Goal: Task Accomplishment & Management: Use online tool/utility

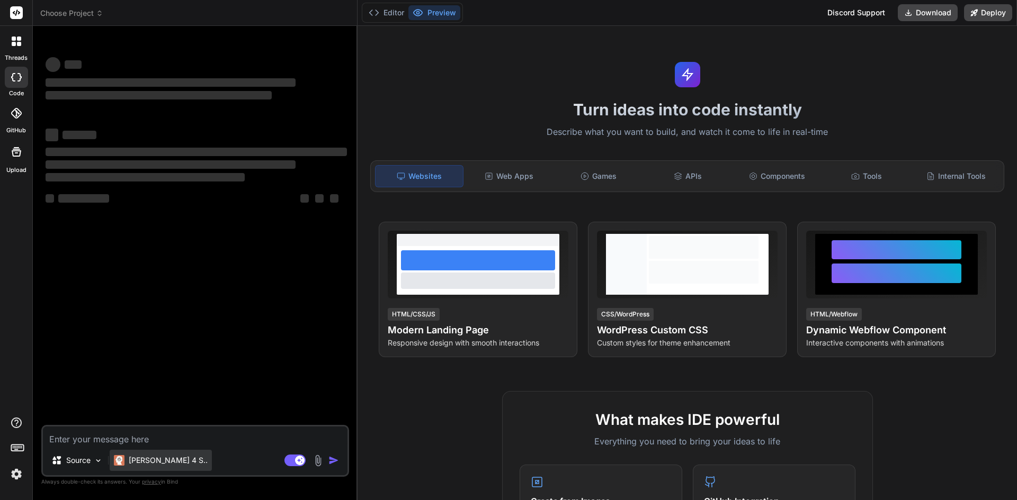
click at [154, 462] on p "[PERSON_NAME] 4 S.." at bounding box center [168, 460] width 79 height 11
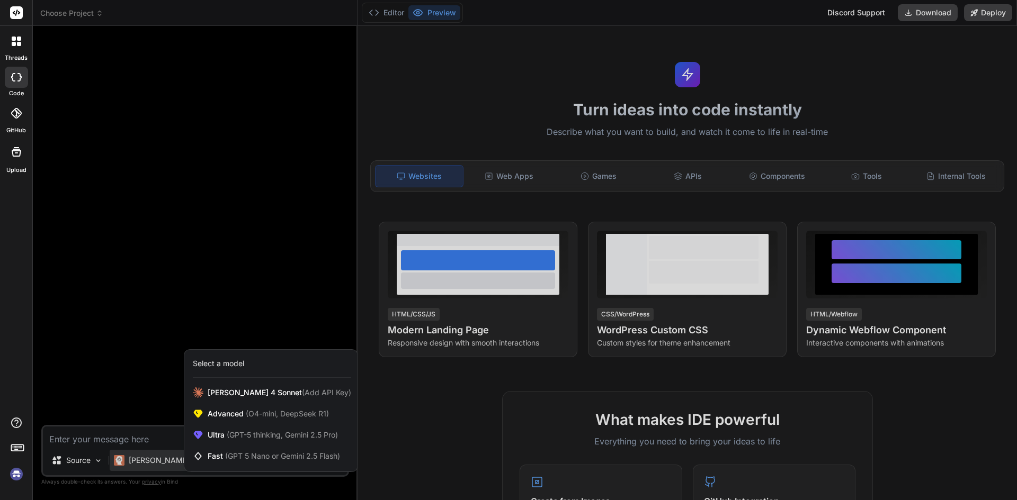
click at [146, 438] on div at bounding box center [508, 250] width 1017 height 500
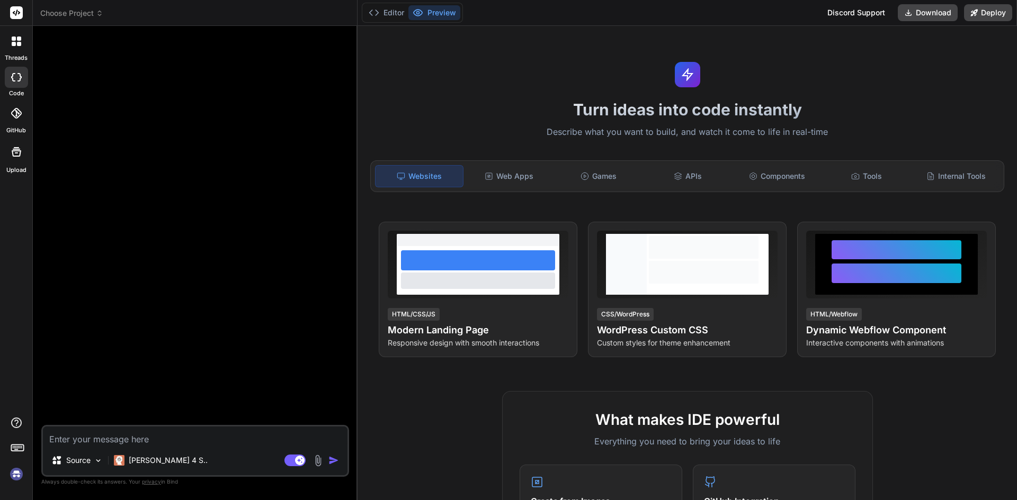
click at [145, 437] on textarea at bounding box center [195, 436] width 304 height 19
type textarea "x"
type textarea "b"
type textarea "x"
type textarea "bu"
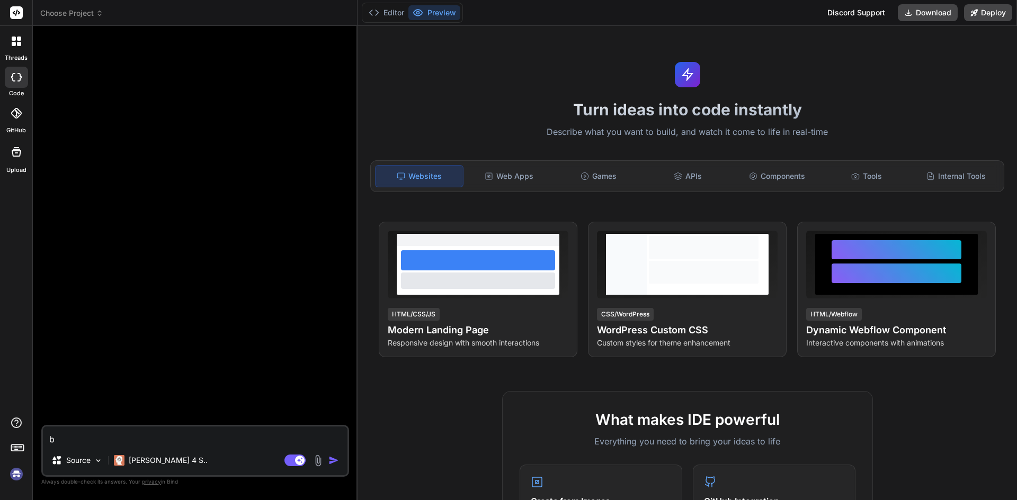
type textarea "x"
type textarea "but"
type textarea "x"
type textarea "buta"
type textarea "x"
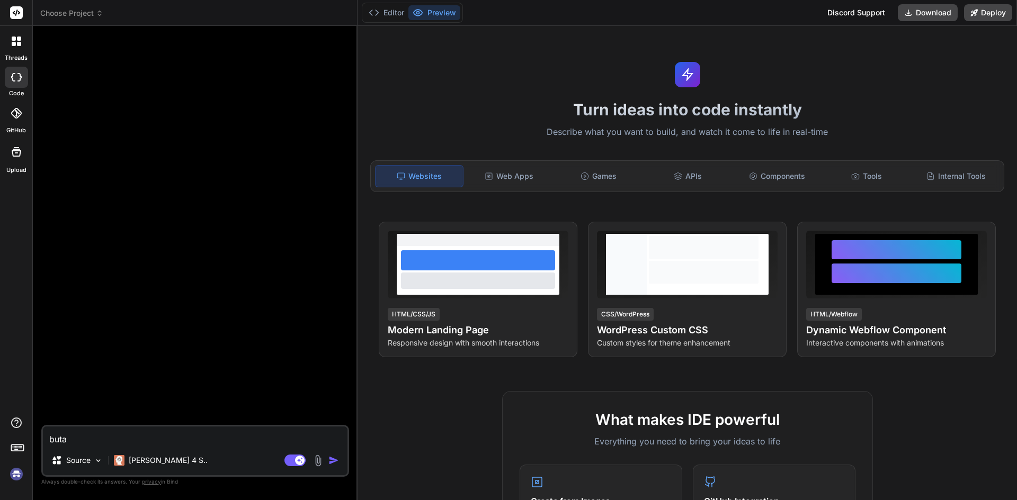
type textarea "butak"
type textarea "x"
type textarea "butaka"
type textarea "x"
type textarea "butakan"
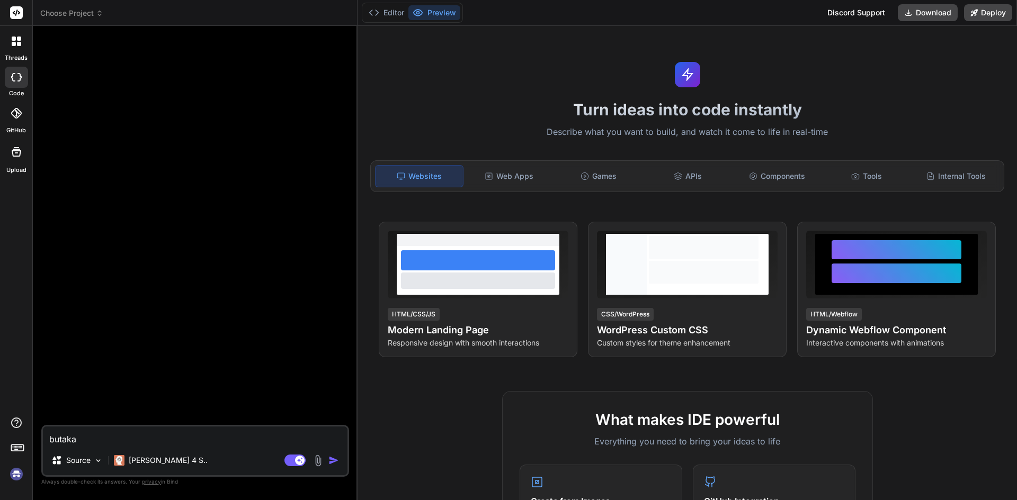
type textarea "x"
type textarea "butakan"
type textarea "x"
type textarea "butakan w"
type textarea "x"
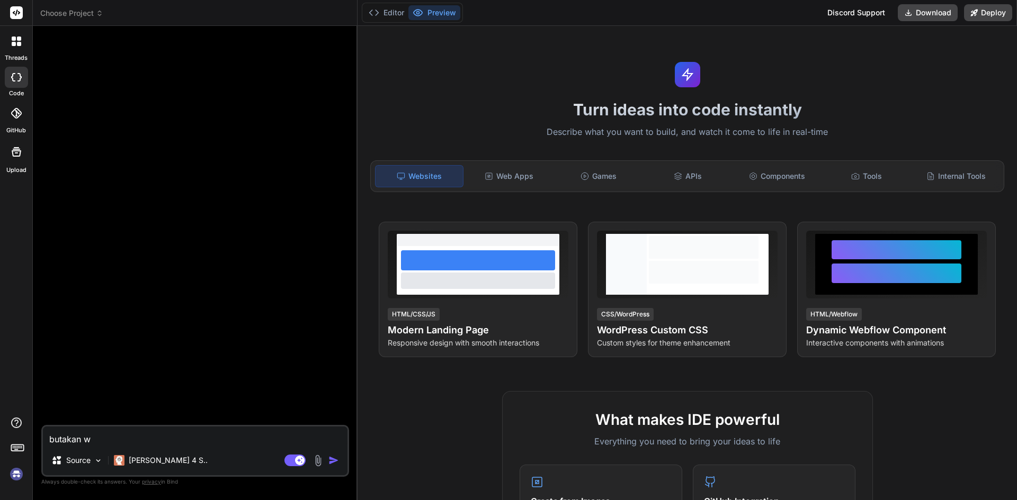
type textarea "butakan we"
type textarea "x"
type textarea "butakan web"
type textarea "x"
type textarea "butakan web"
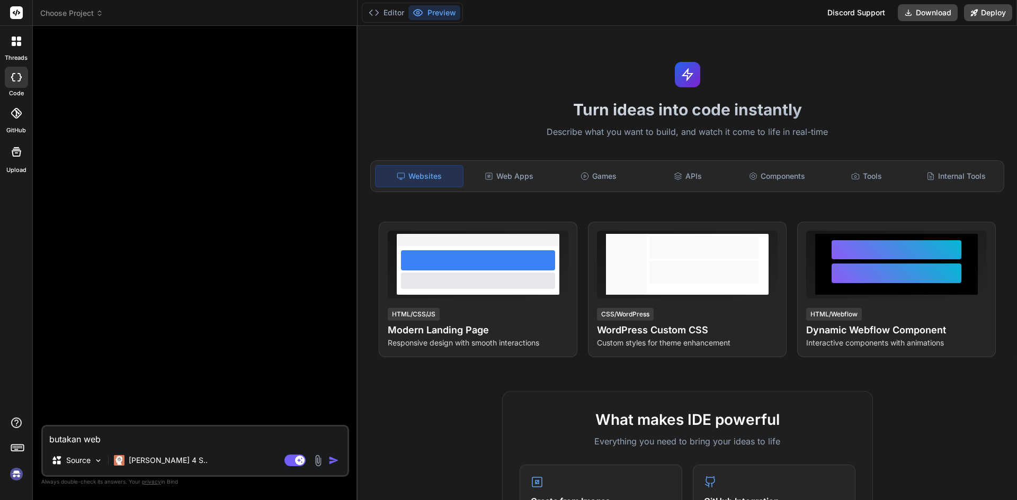
type textarea "x"
type textarea "butakan web"
click at [144, 458] on p "Claude 4 S.." at bounding box center [168, 460] width 79 height 11
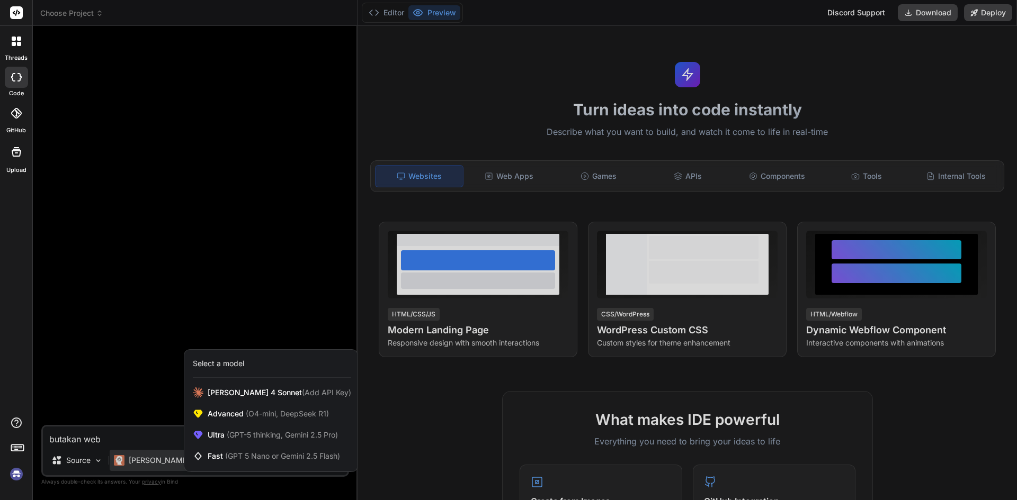
click at [139, 455] on div at bounding box center [508, 250] width 1017 height 500
type textarea "x"
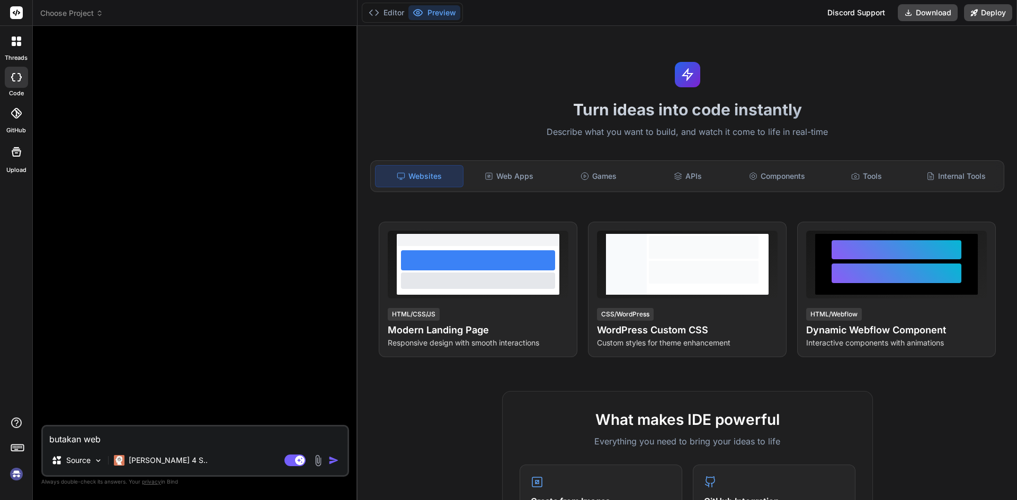
click at [203, 448] on div "butakan web Source Claude 4 S.. Agent Mode. When this toggle is activated, AI a…" at bounding box center [195, 451] width 308 height 52
click at [203, 444] on textarea "butakan web" at bounding box center [195, 436] width 304 height 19
click at [511, 177] on div "Web Apps" at bounding box center [508, 176] width 87 height 22
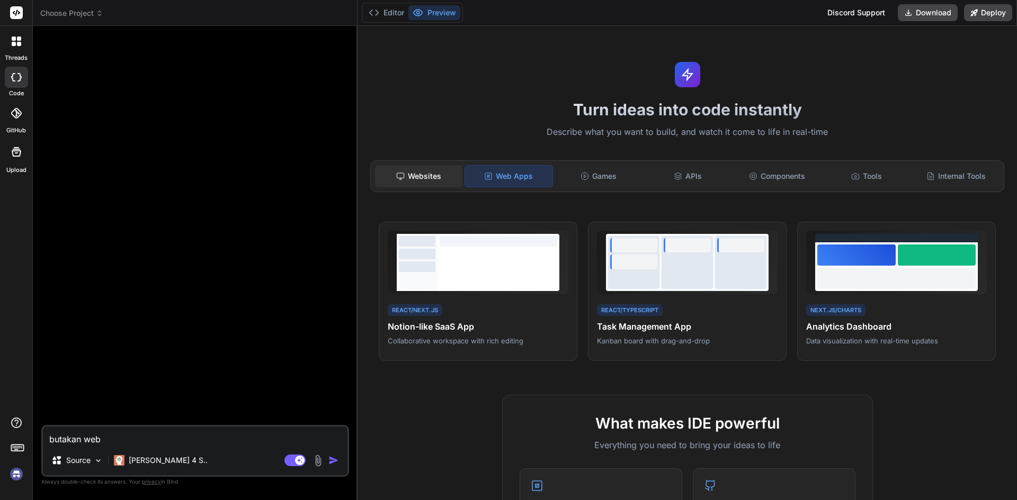
click at [432, 172] on div "Websites" at bounding box center [418, 176] width 87 height 22
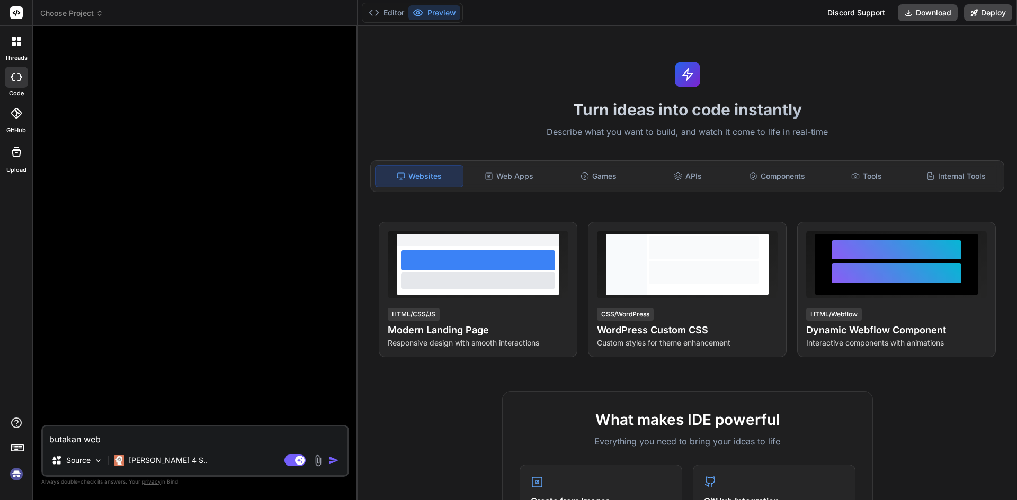
click at [192, 440] on textarea "butakan web" at bounding box center [195, 436] width 304 height 19
type textarea "butakan web s"
type textarea "x"
type textarea "butakan web"
type textarea "x"
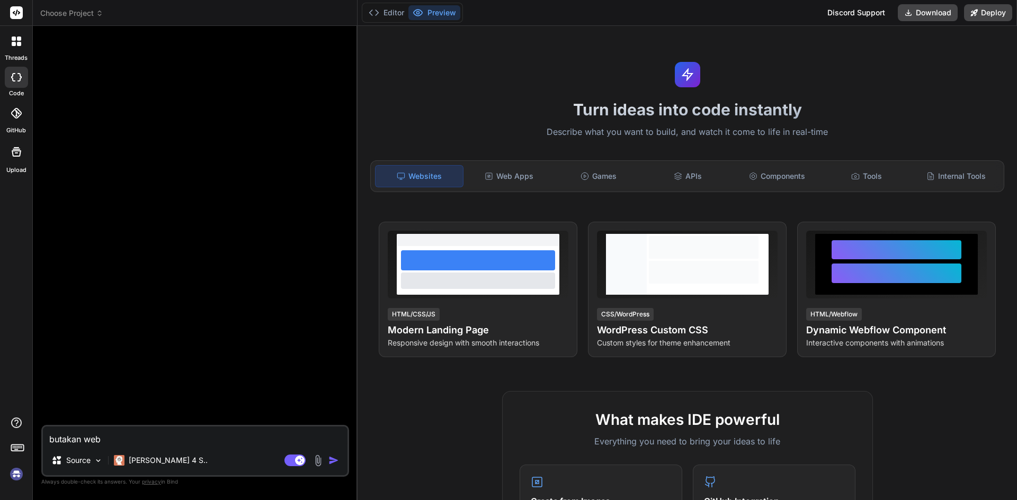
type textarea "butakan web"
type textarea "x"
type textarea "butakan webs"
type textarea "x"
type textarea "butakan websi"
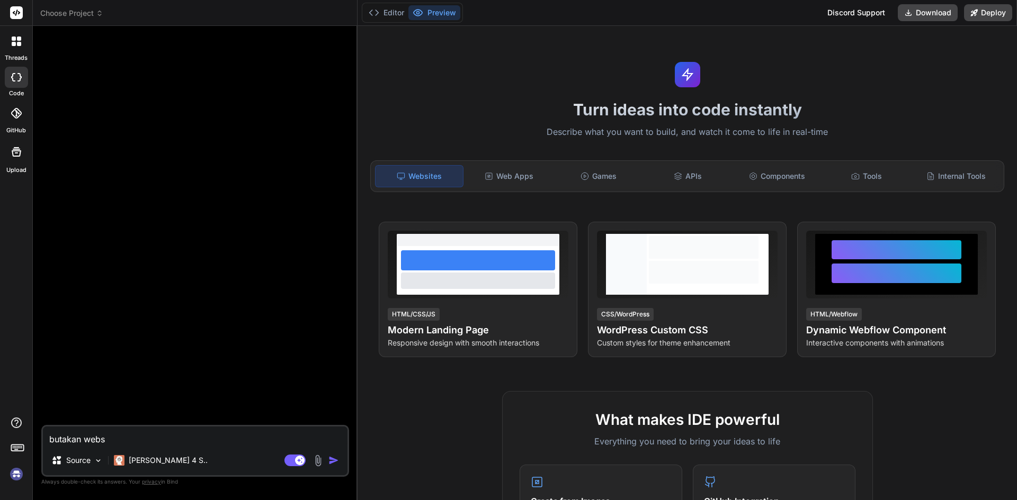
type textarea "x"
type textarea "butakan websit"
type textarea "x"
type textarea "butakan website"
type textarea "x"
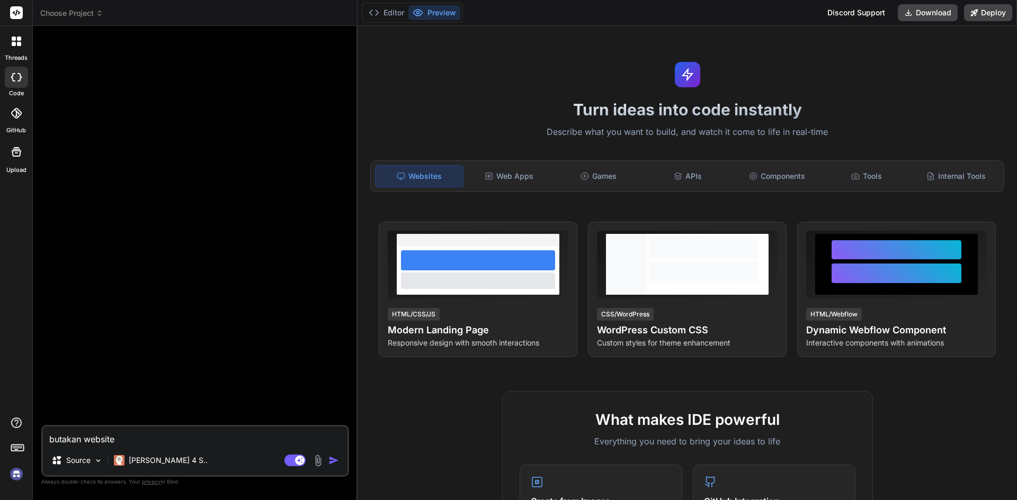
type textarea "butakan website"
type textarea "x"
type textarea "butakan website y"
type textarea "x"
type textarea "butakan website ya"
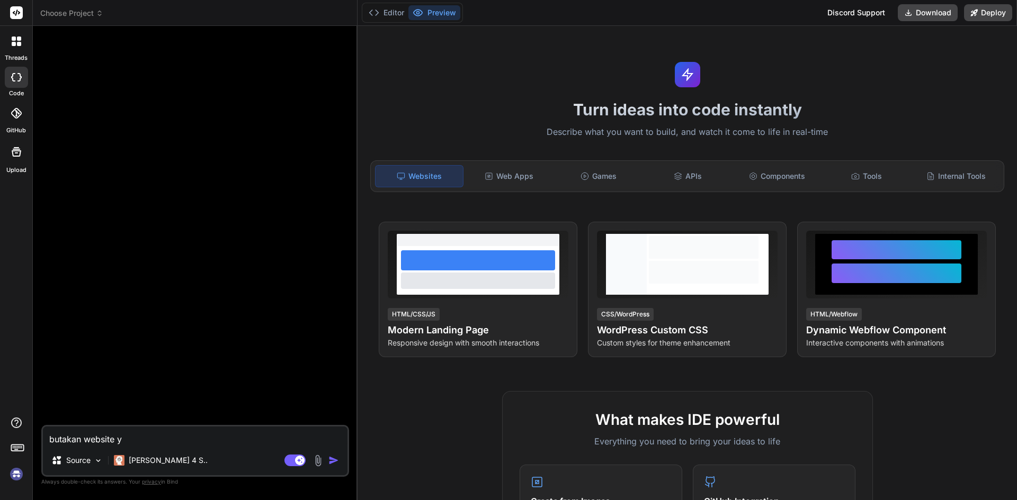
type textarea "x"
type textarea "butakan website yan"
type textarea "x"
type textarea "butakan website yang"
type textarea "x"
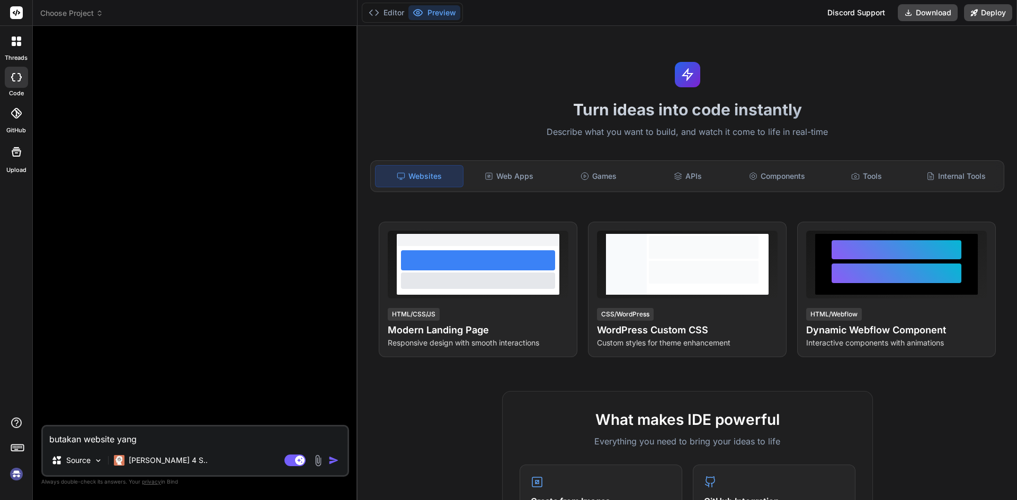
type textarea "butakan website yang"
type textarea "x"
type textarea "butakan website yang m"
type textarea "x"
type textarea "butakan website yang mi"
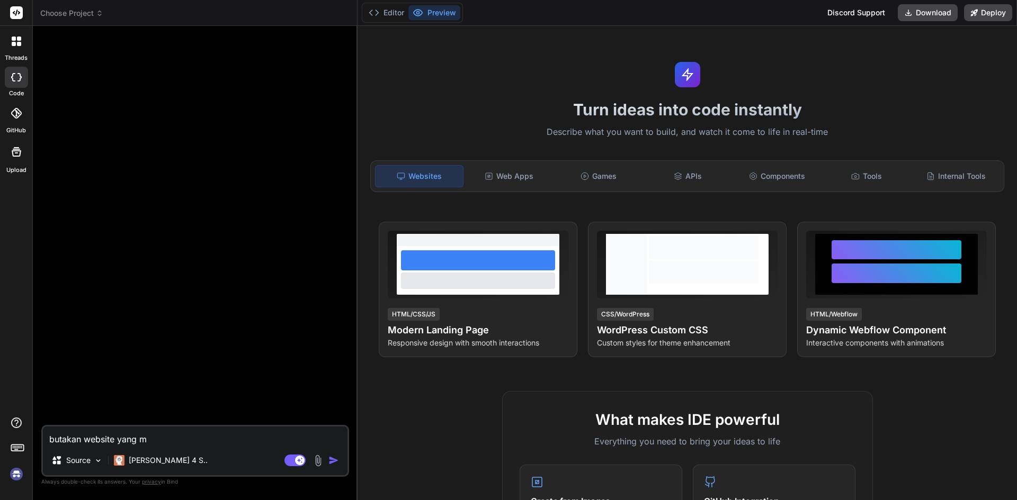
type textarea "x"
type textarea "butakan website yang mir"
type textarea "x"
type textarea "butakan website yang miri"
type textarea "x"
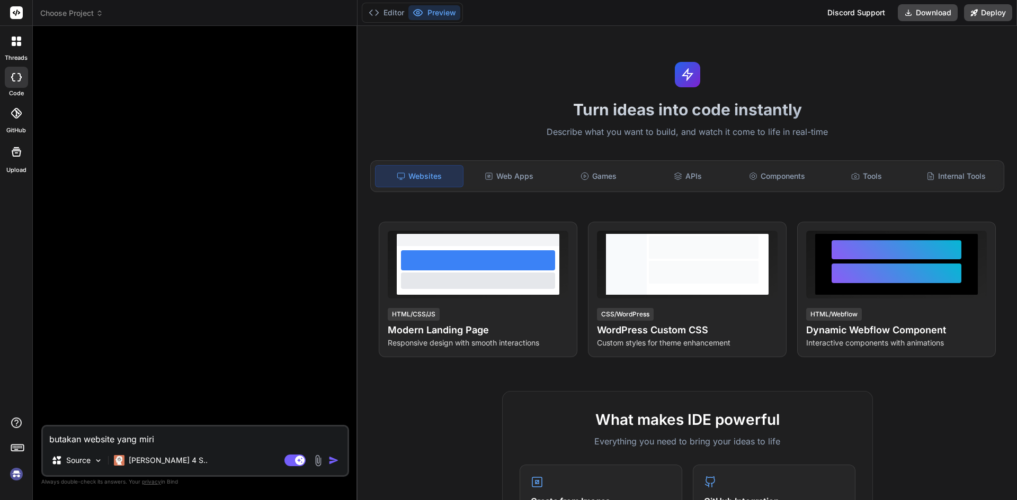
type textarea "butakan website yang mirip"
type textarea "x"
type textarea "butakan website yang mirip"
type textarea "x"
type textarea "butakan website yang mirip d"
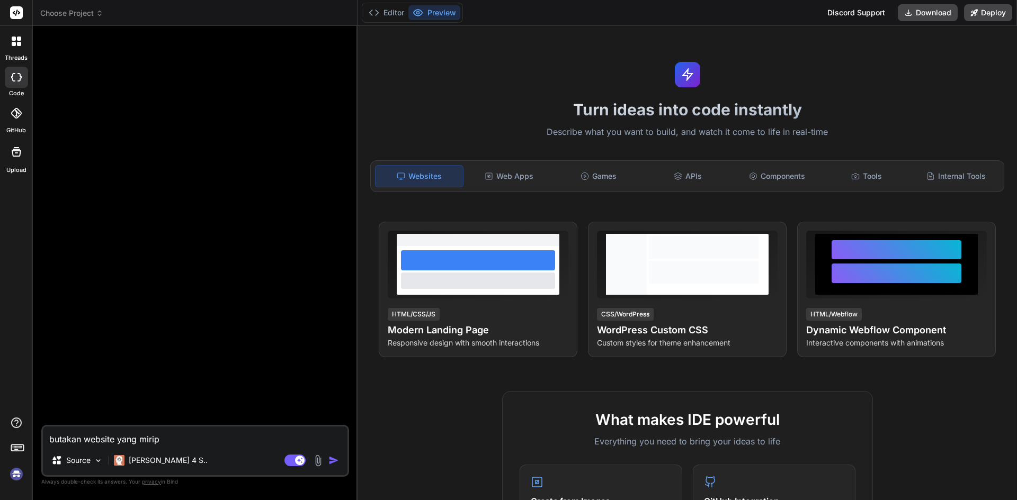
type textarea "x"
type textarea "butakan website yang mirip de"
type textarea "x"
type textarea "butakan website yang mirip den"
type textarea "x"
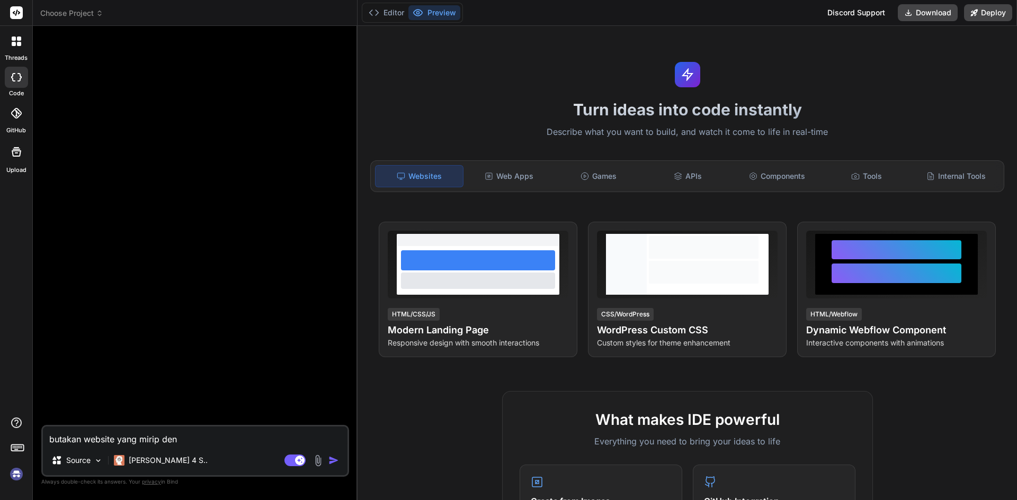
type textarea "butakan website yang mirip deng"
type textarea "x"
type textarea "butakan website yang mirip denga"
type textarea "x"
type textarea "butakan website yang mirip dengan"
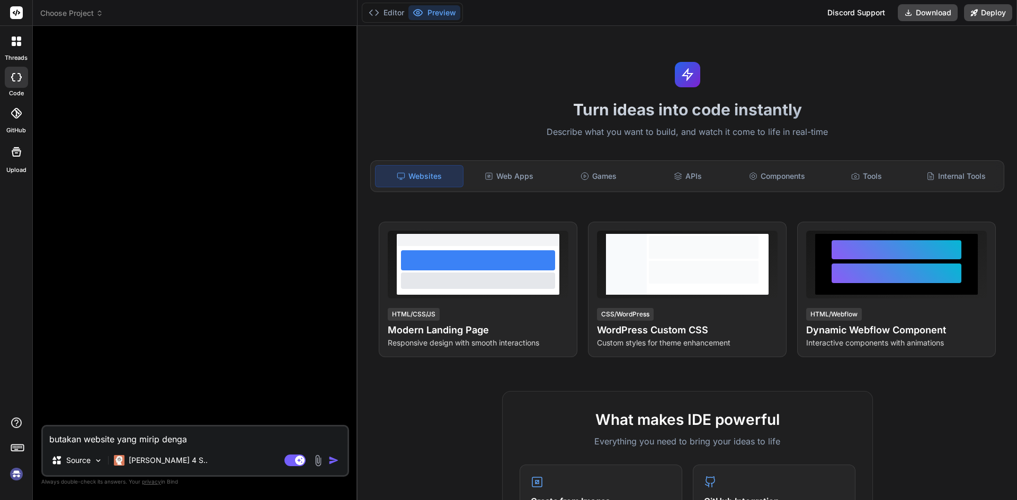
type textarea "x"
type textarea "butakan website yang mirip dengan"
type textarea "x"
type textarea "butakan website yang mirip dengan"
type textarea "x"
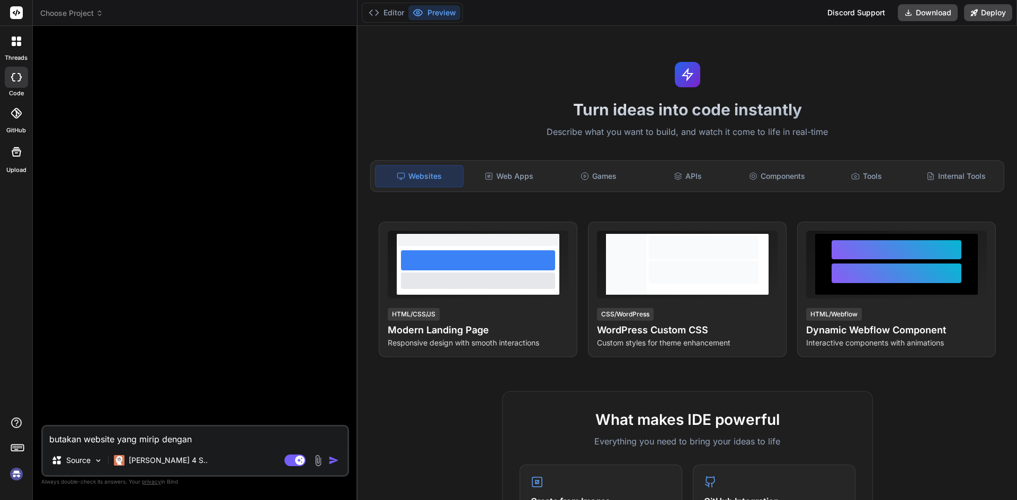
type textarea "butakan website yang mirip dengan y"
type textarea "x"
type textarea "butakan website yang mirip dengan yo"
type textarea "x"
type textarea "butakan website yang mirip dengan you"
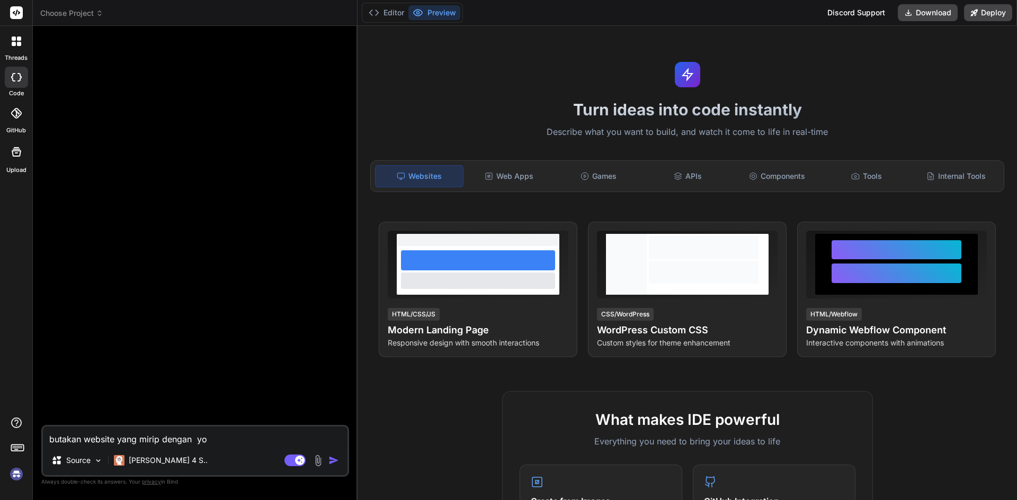
type textarea "x"
type textarea "butakan website yang mirip dengan yout"
type textarea "x"
type textarea "butakan website yang mirip dengan youtu"
type textarea "x"
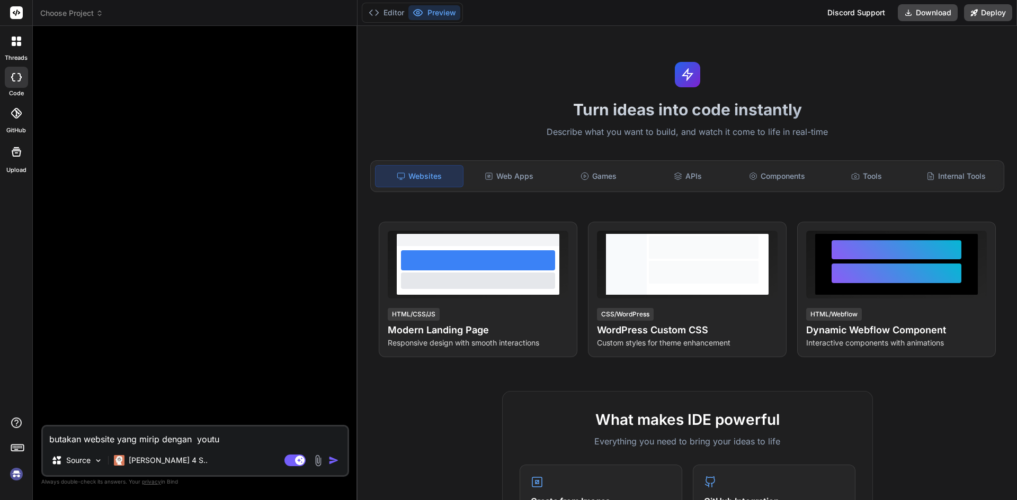
type textarea "butakan website yang mirip dengan youtub"
type textarea "x"
type textarea "butakan website yang mirip dengan youtube"
type textarea "x"
type textarea "butakan website yang mirip dengan youtube"
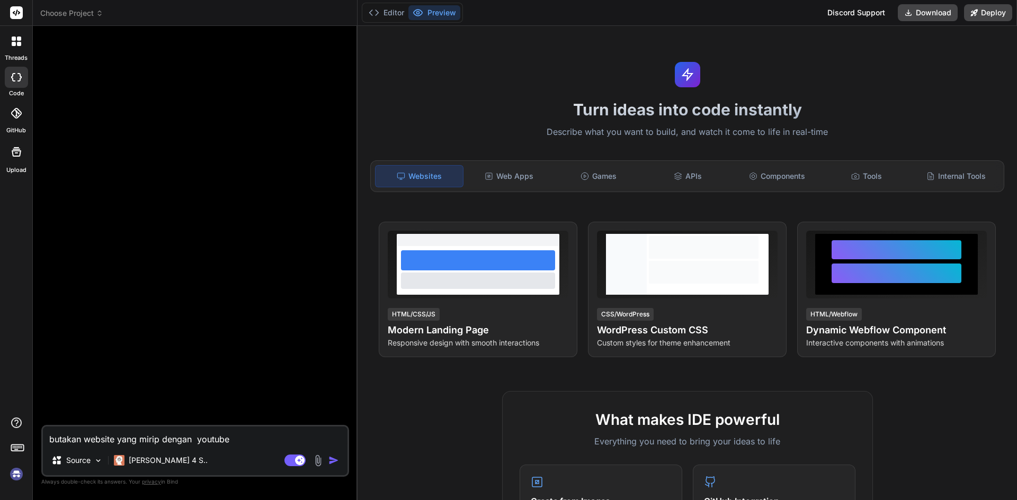
click at [327, 456] on div "Agent Mode. When this toggle is activated, AI automatically makes decisions, re…" at bounding box center [312, 460] width 61 height 13
click at [329, 458] on img "button" at bounding box center [333, 460] width 11 height 11
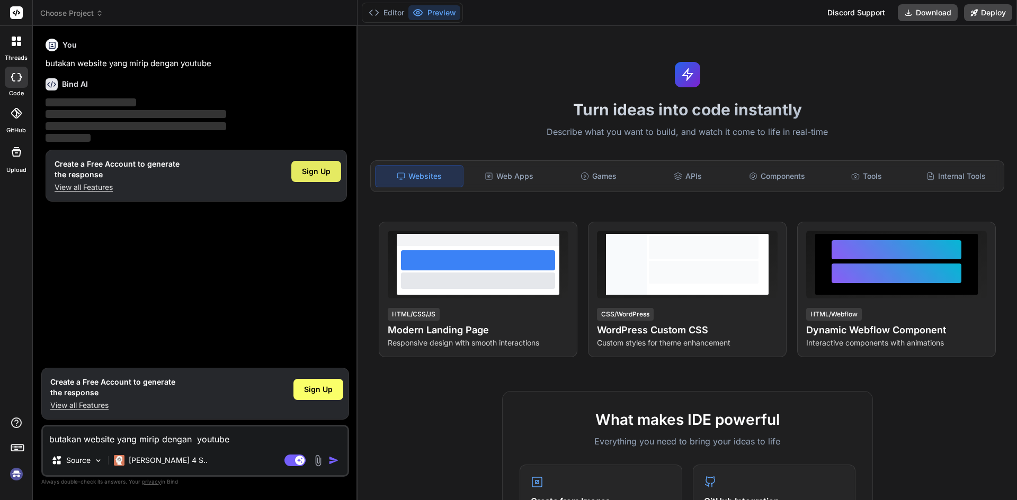
click at [319, 181] on div "Sign Up" at bounding box center [316, 171] width 50 height 21
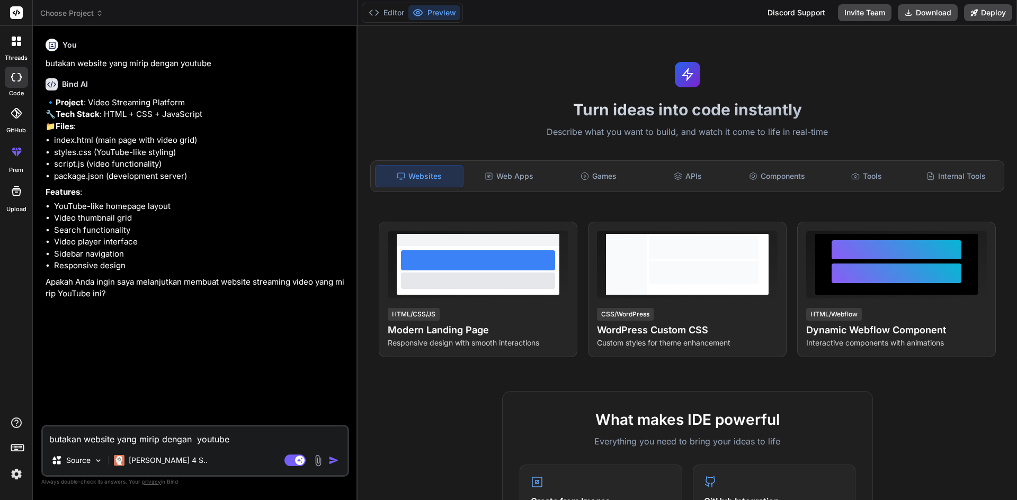
type textarea "x"
click at [122, 429] on textarea "butakan website yang mirip dengan youtube" at bounding box center [195, 436] width 304 height 19
type textarea "y"
type textarea "x"
type textarea "ya"
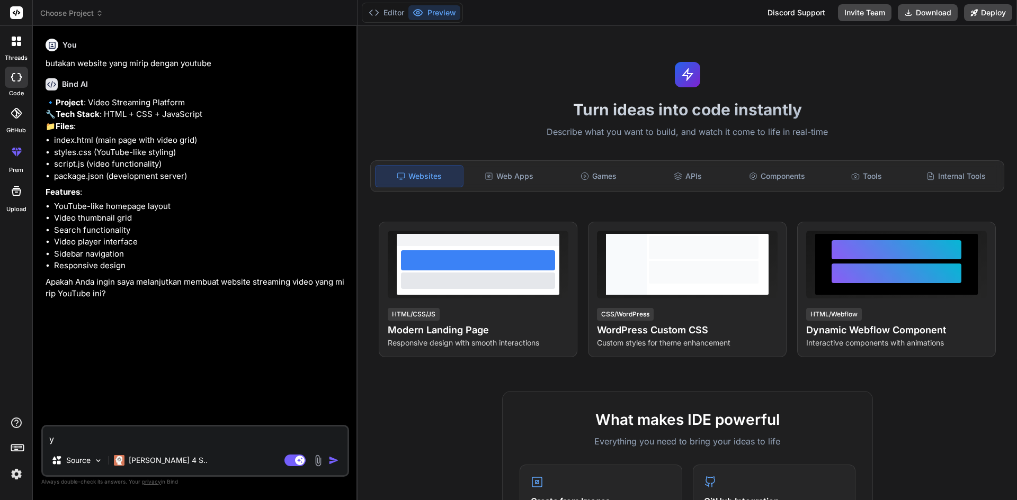
type textarea "x"
click at [121, 435] on textarea "ya" at bounding box center [195, 436] width 304 height 19
click at [121, 439] on textarea "ya" at bounding box center [195, 436] width 304 height 19
click at [169, 438] on textarea "ya" at bounding box center [195, 436] width 304 height 19
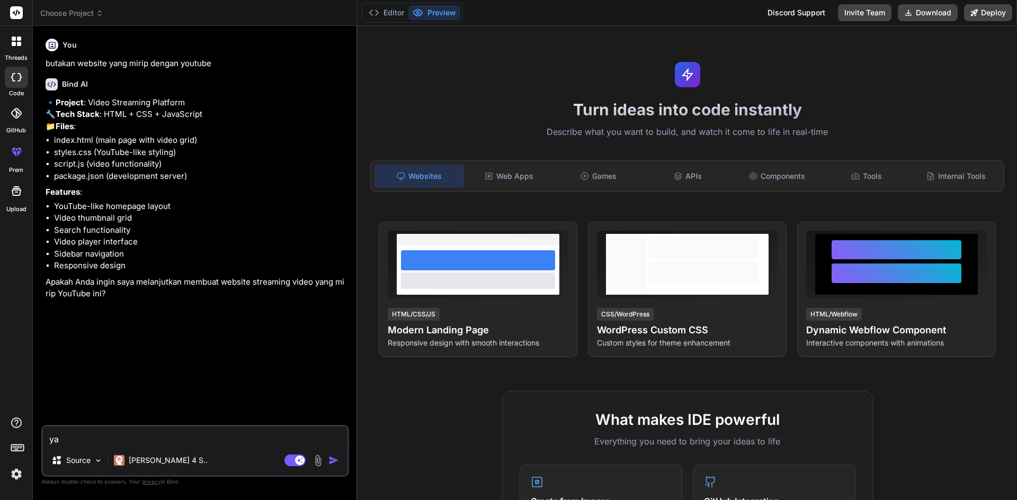
type textarea "yaa"
type textarea "x"
type textarea "yaaa"
type textarea "x"
click at [169, 438] on textarea "yaa" at bounding box center [195, 436] width 304 height 19
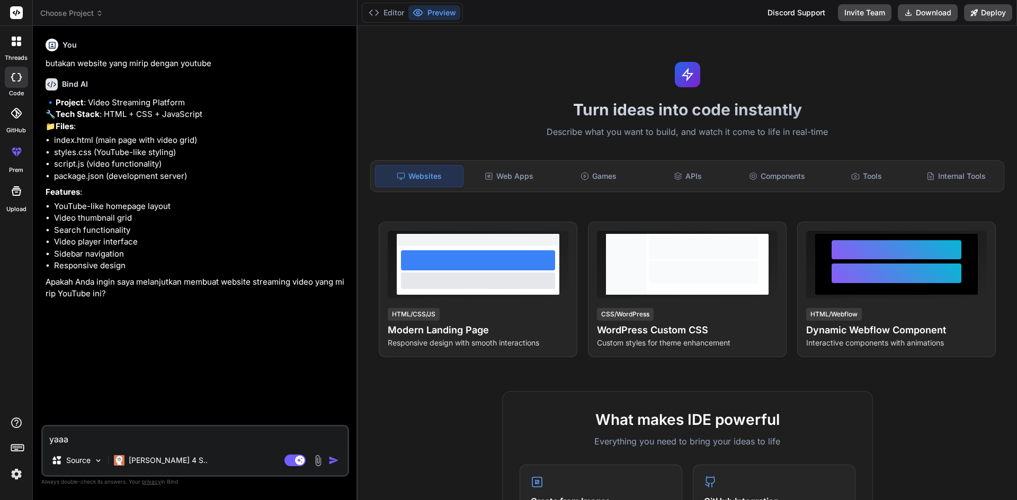
click at [169, 438] on textarea "yaaa" at bounding box center [195, 436] width 304 height 19
type textarea "s"
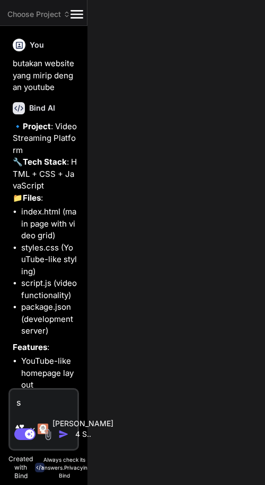
type textarea "x"
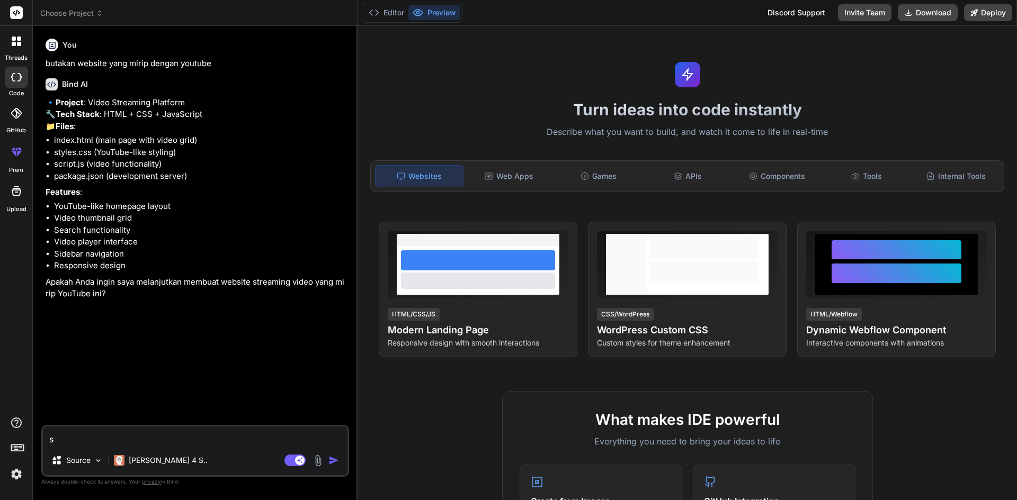
click at [143, 435] on textarea "s" at bounding box center [195, 436] width 304 height 19
type textarea "x"
type textarea "y"
type textarea "x"
type textarea "ya"
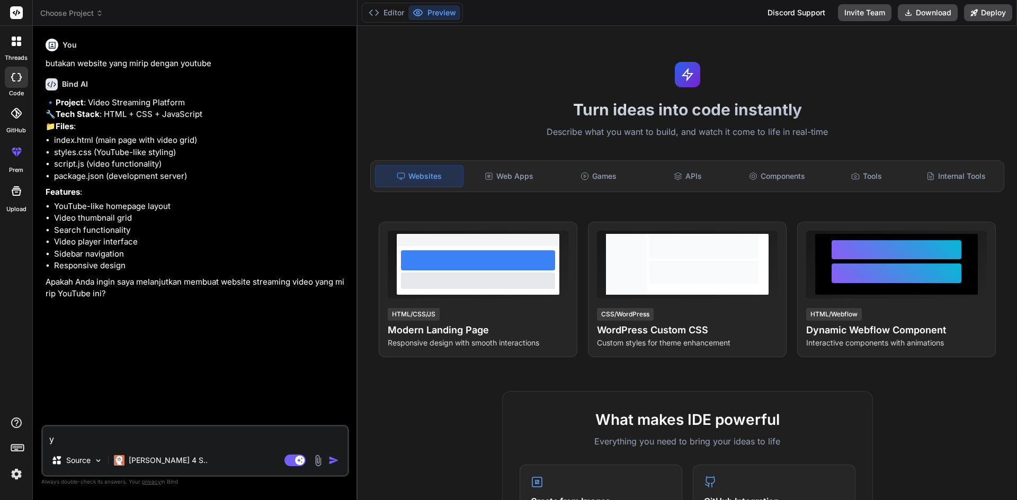
type textarea "x"
type textarea "ya"
type textarea "x"
type textarea "ya b"
type textarea "x"
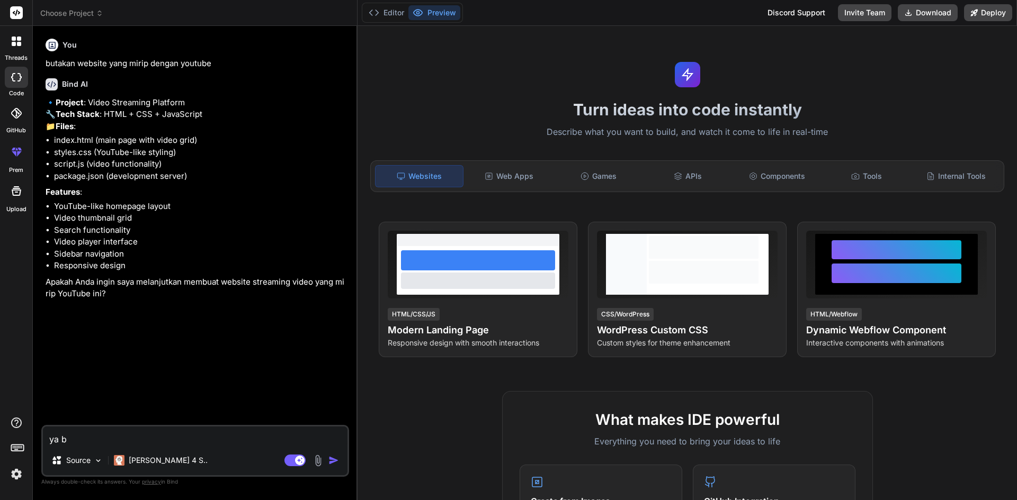
type textarea "ya bu"
type textarea "x"
type textarea "ya bua"
type textarea "x"
type textarea "ya buat"
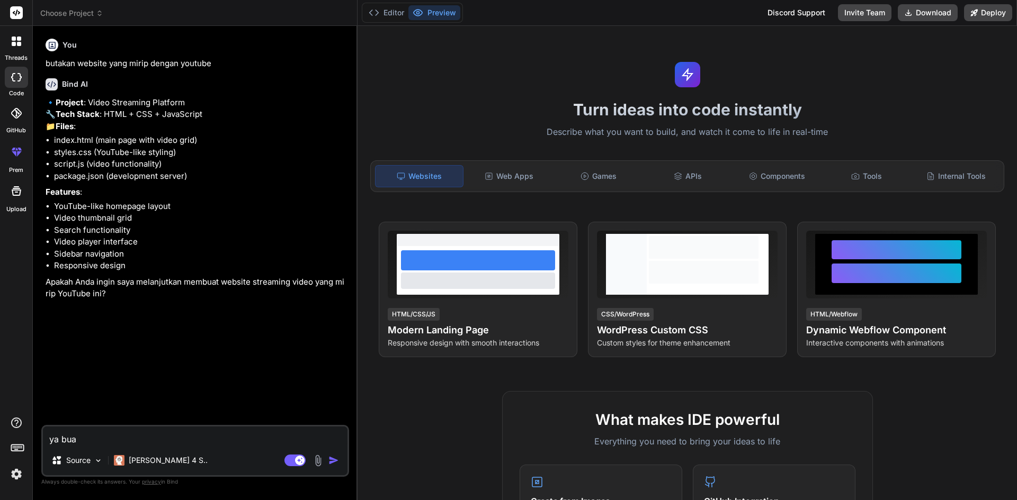
type textarea "x"
type textarea "ya buatk"
type textarea "x"
type textarea "ya buatka"
type textarea "x"
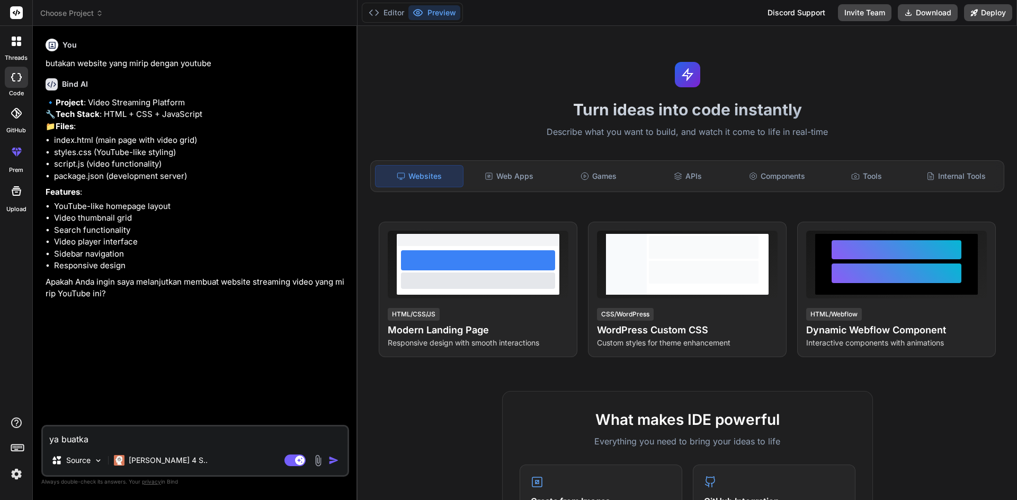
type textarea "ya buatkan"
type textarea "x"
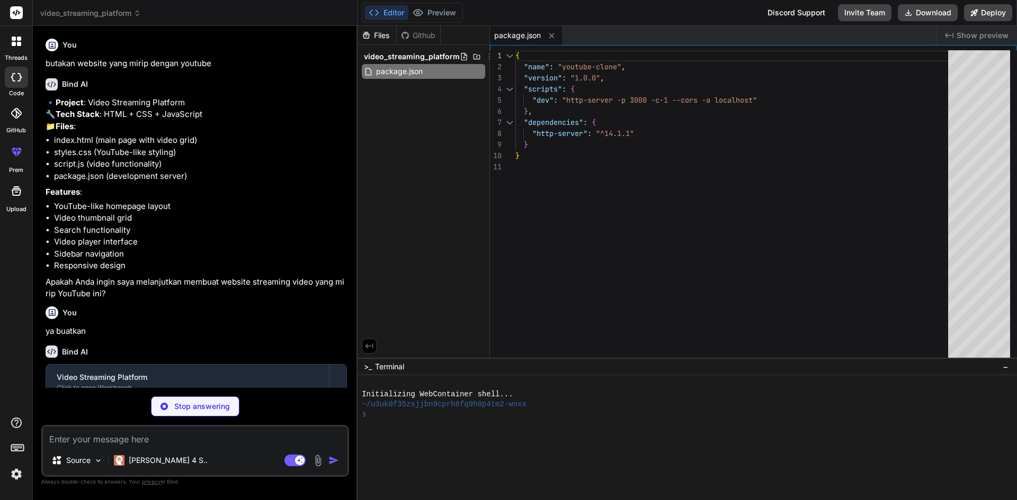
type textarea "x"
type textarea "</div> </div> </div> <script src="script.js"></script> </body> </html>"
type textarea "x"
type textarea "padding: 10px; } }"
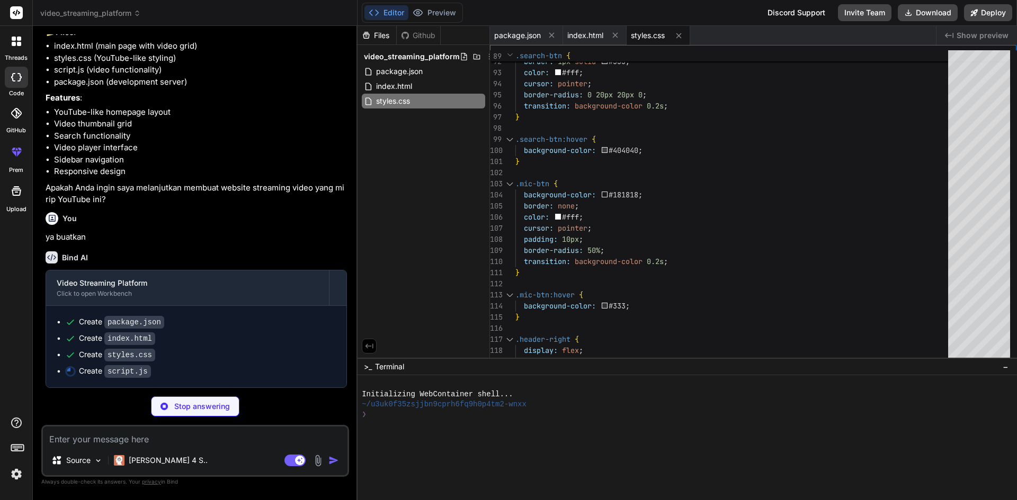
scroll to position [118, 0]
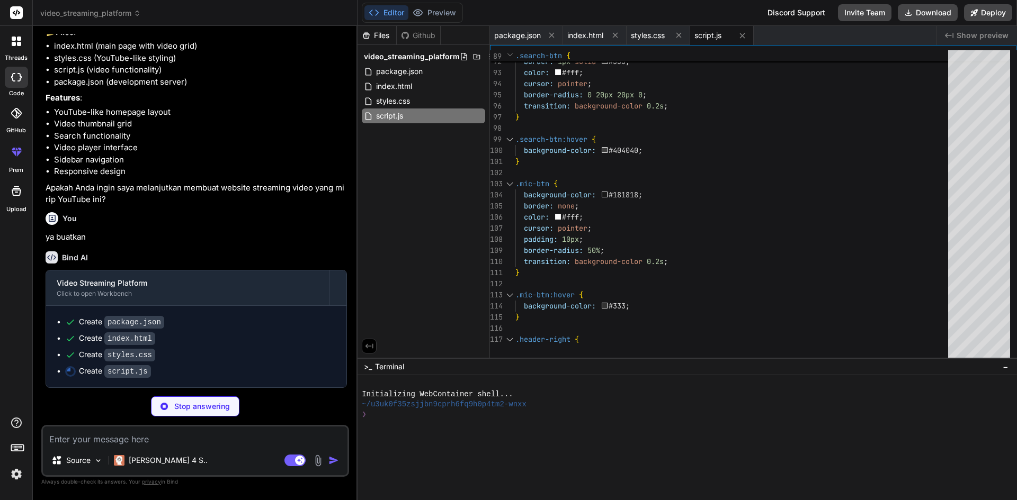
type textarea "x"
type textarea "}, 3000);"
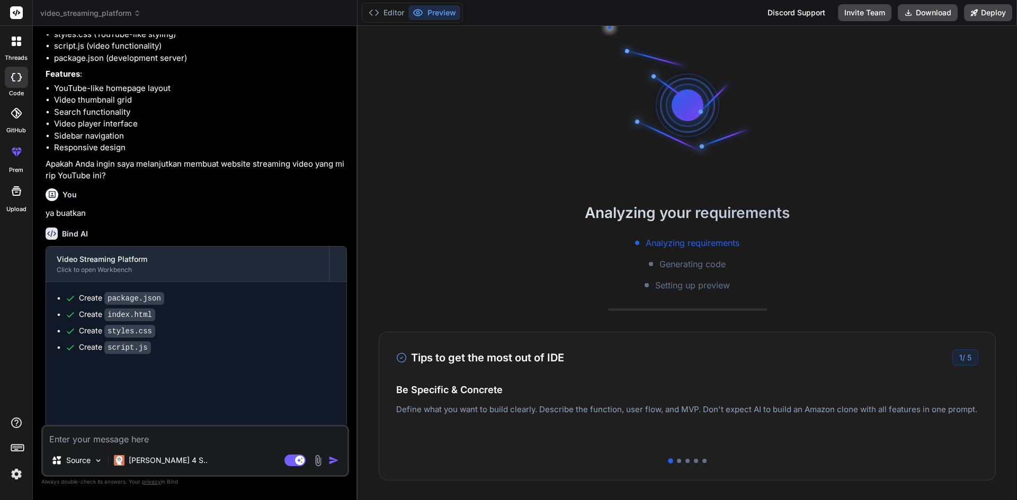
type textarea "x"
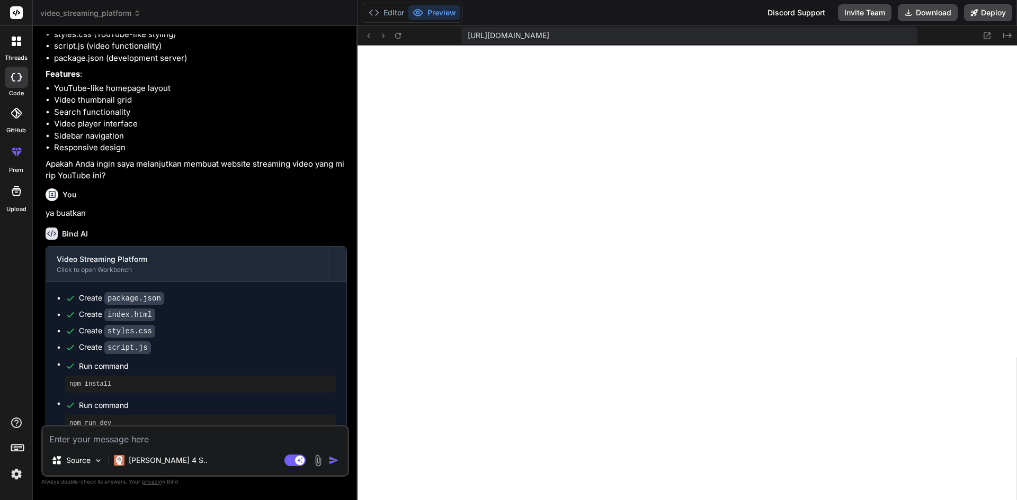
scroll to position [463, 0]
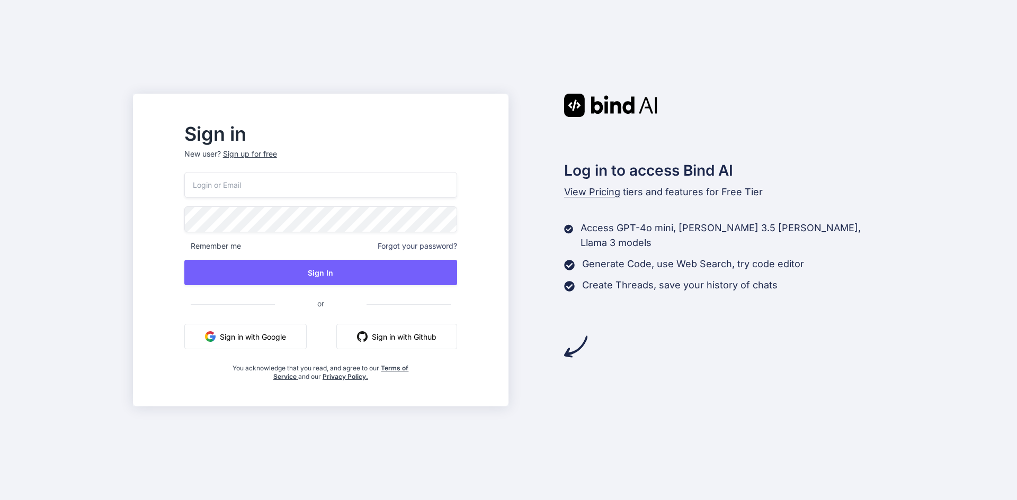
click at [272, 331] on button "Sign in with Google" at bounding box center [245, 336] width 122 height 25
